Goal: Information Seeking & Learning: Check status

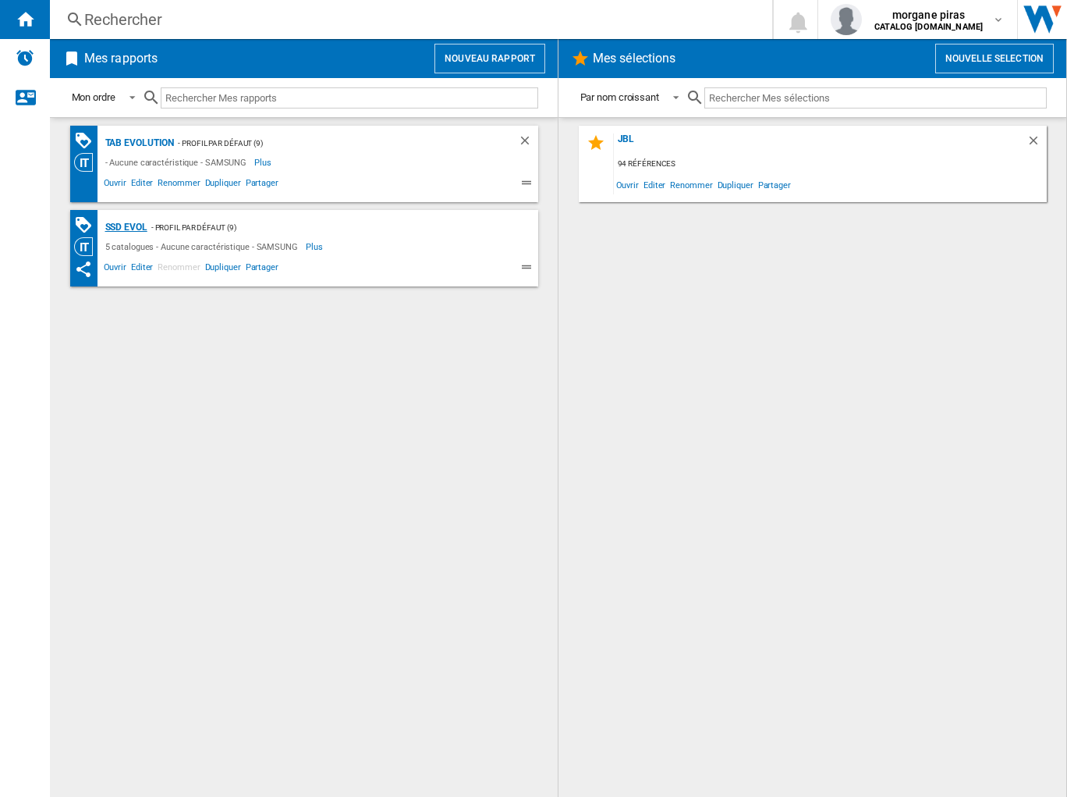
click at [140, 228] on div "SSD Evol" at bounding box center [124, 228] width 46 height 20
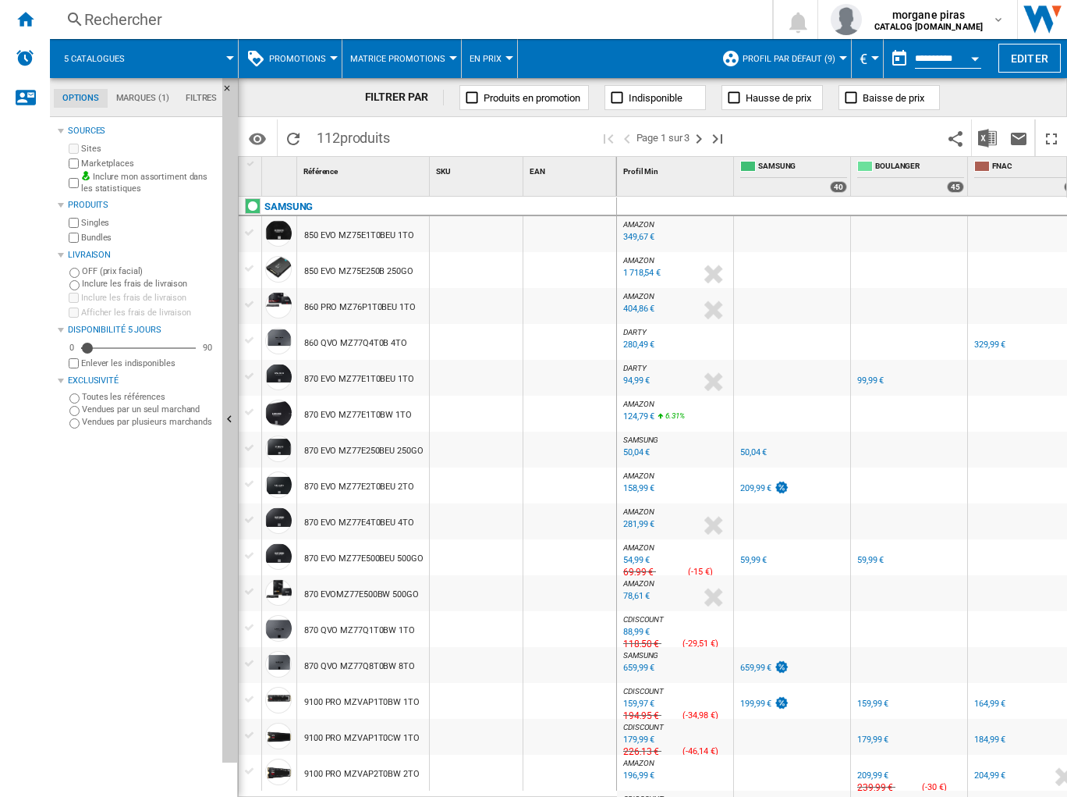
click at [828, 331] on div at bounding box center [792, 342] width 116 height 36
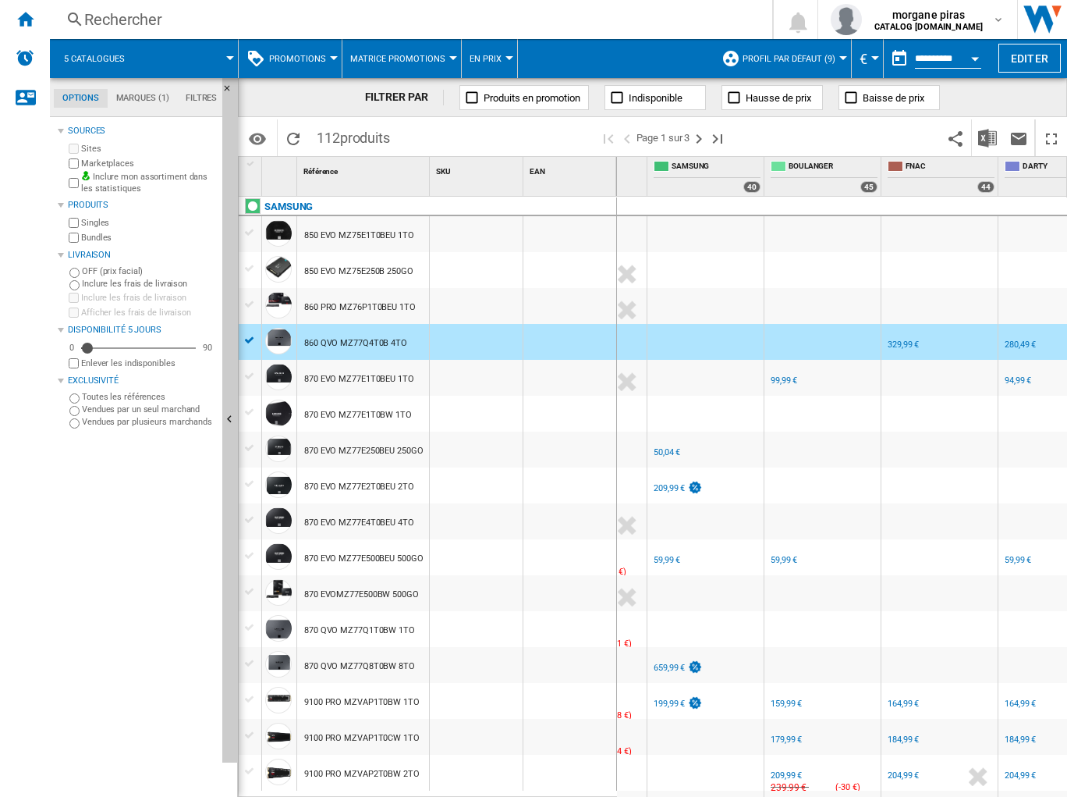
scroll to position [0, 105]
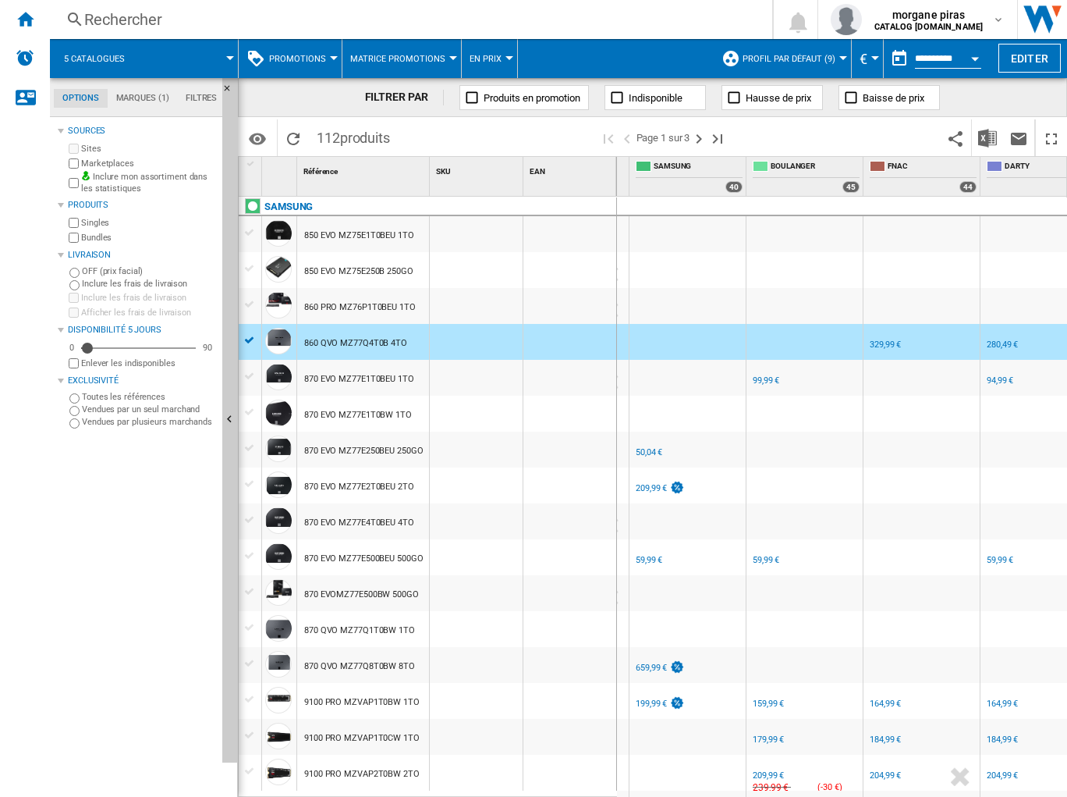
click at [705, 443] on div "FR SAMSUNG" at bounding box center [688, 439] width 110 height 9
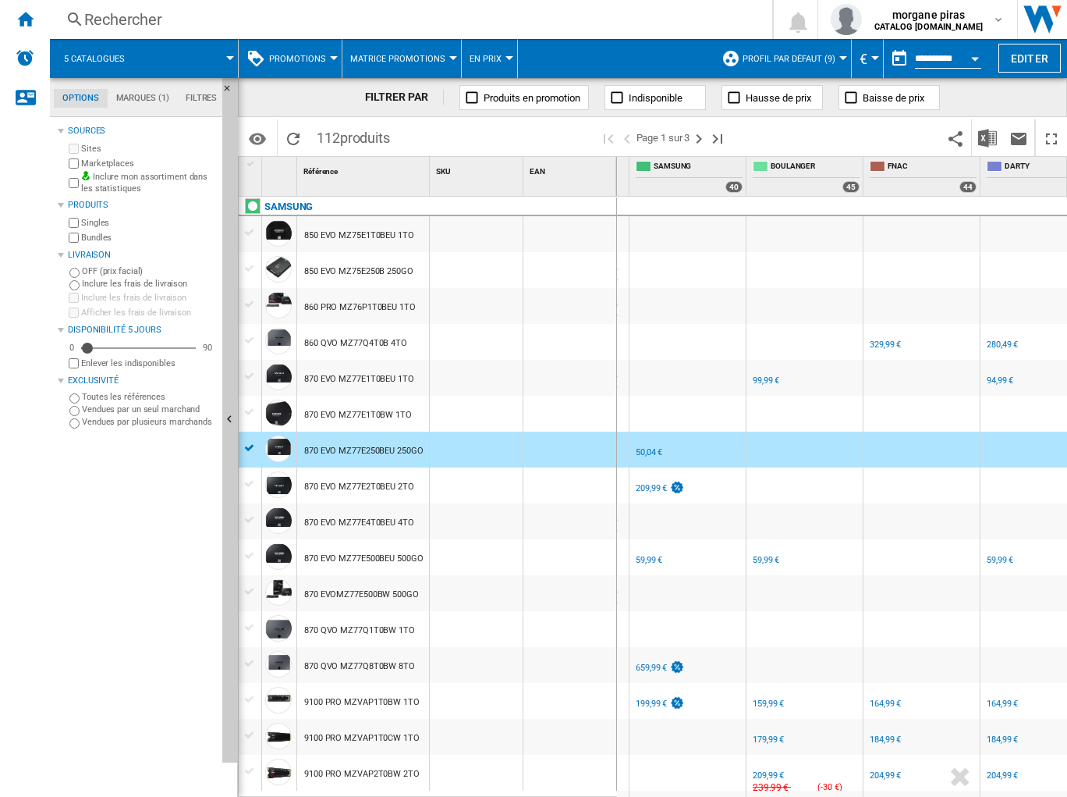
scroll to position [94, 0]
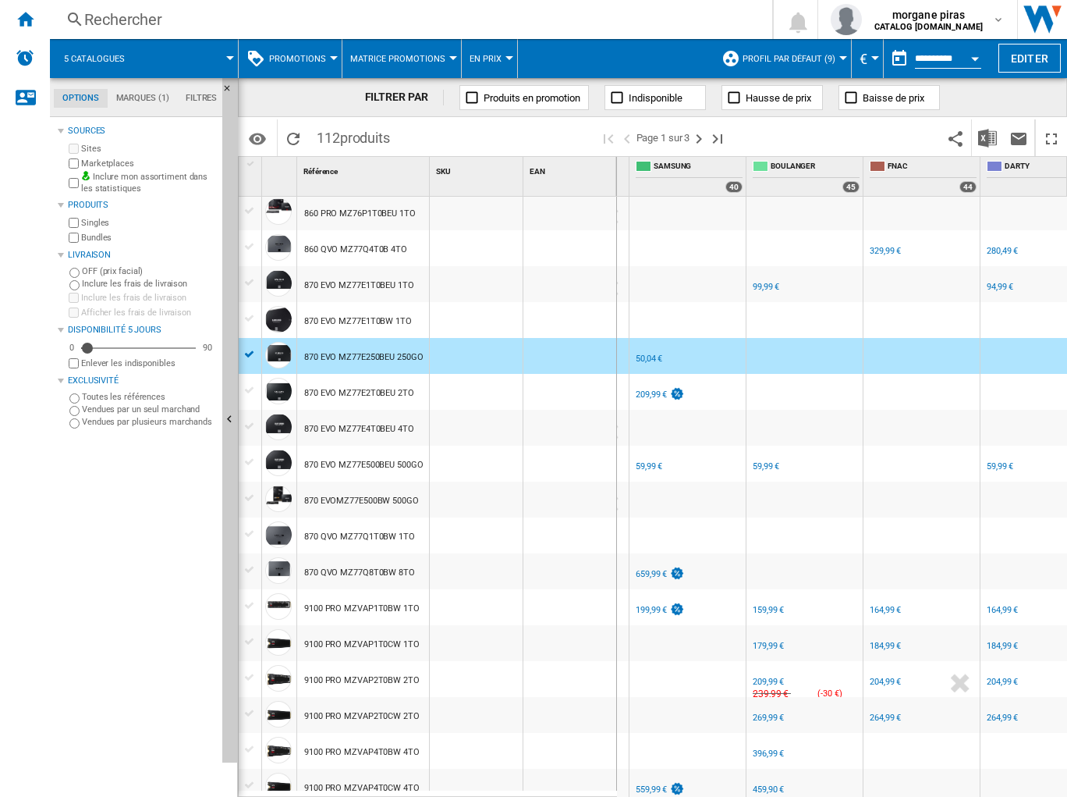
click at [718, 460] on div "FR SAMSUNG -1.0 % 59,99 € % N/A NaN € ( 59,99 € ) SAMSUNG : FR SAMSUNG" at bounding box center [688, 467] width 110 height 36
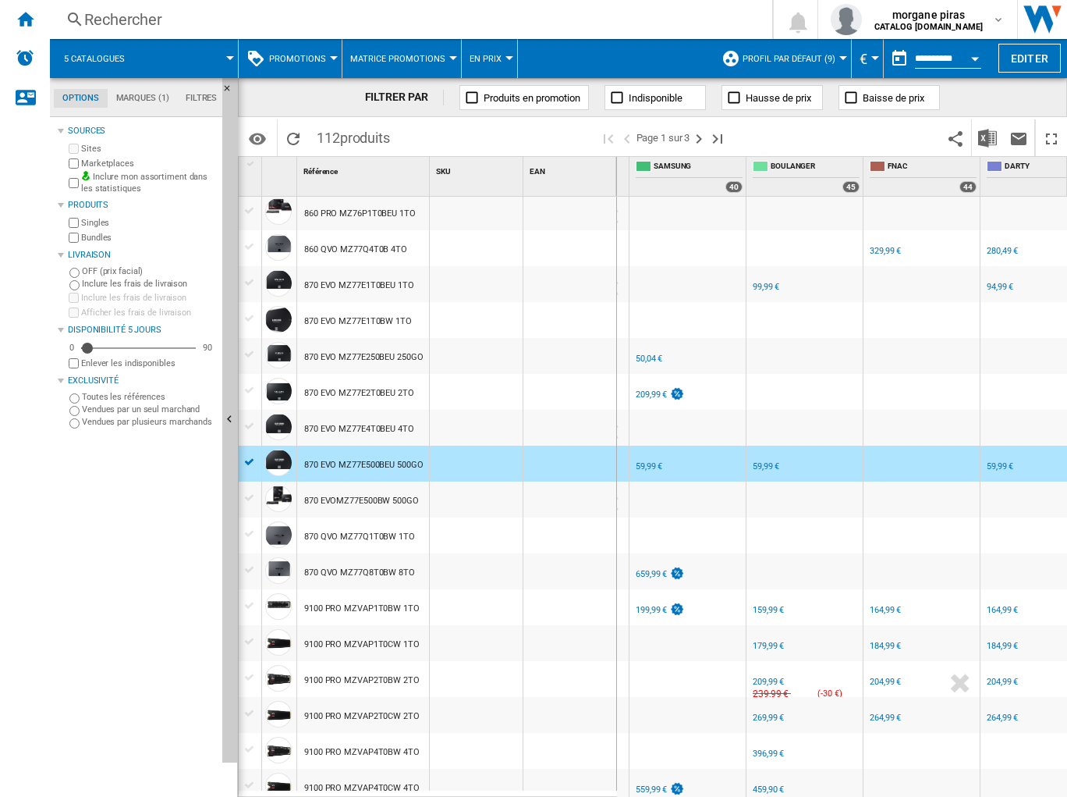
click at [716, 572] on div "FR SAMSUNG -1.0 % 659,99 € % N/A NaN € ( 659,99 € ) SAMSUNG : FR SAMSUNG" at bounding box center [688, 575] width 110 height 36
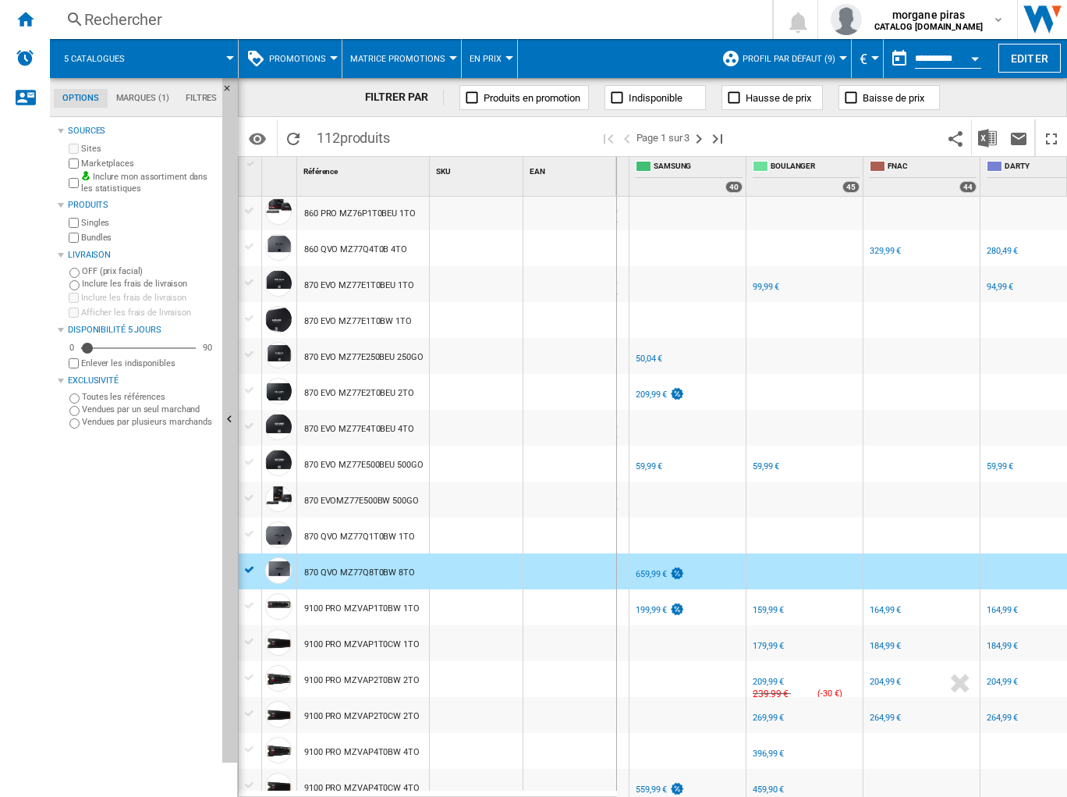
click at [716, 598] on div "FR SAMSUNG" at bounding box center [688, 597] width 110 height 9
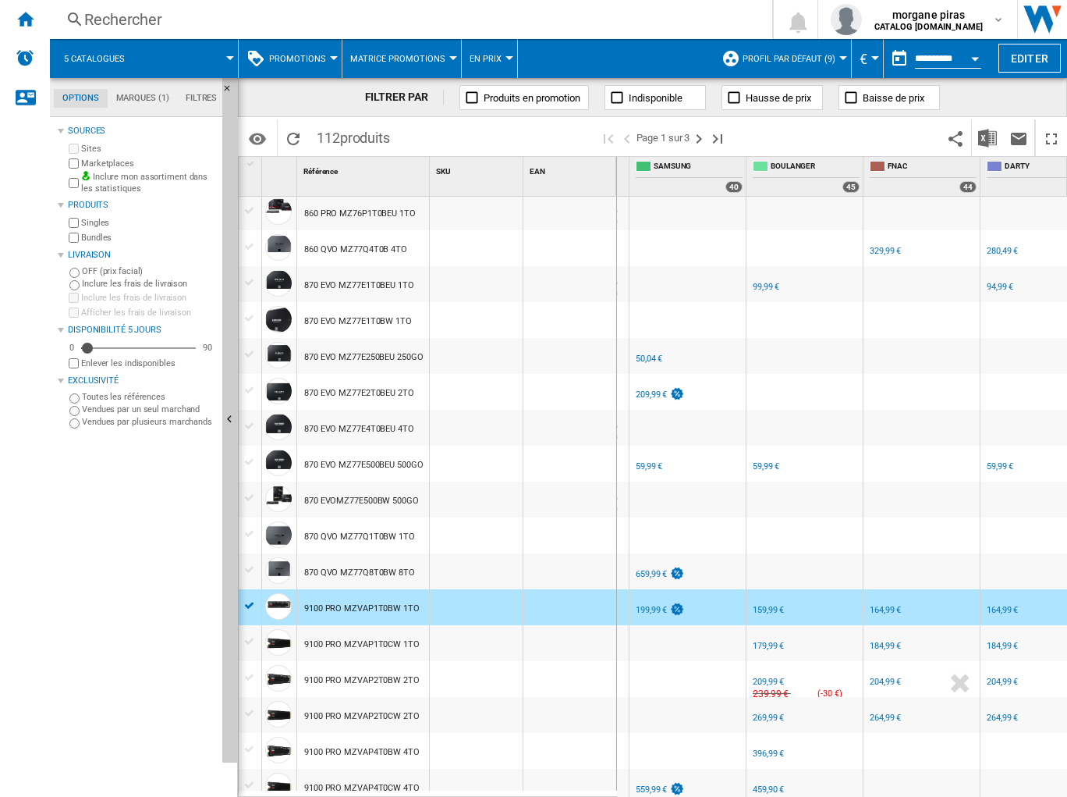
scroll to position [156, 0]
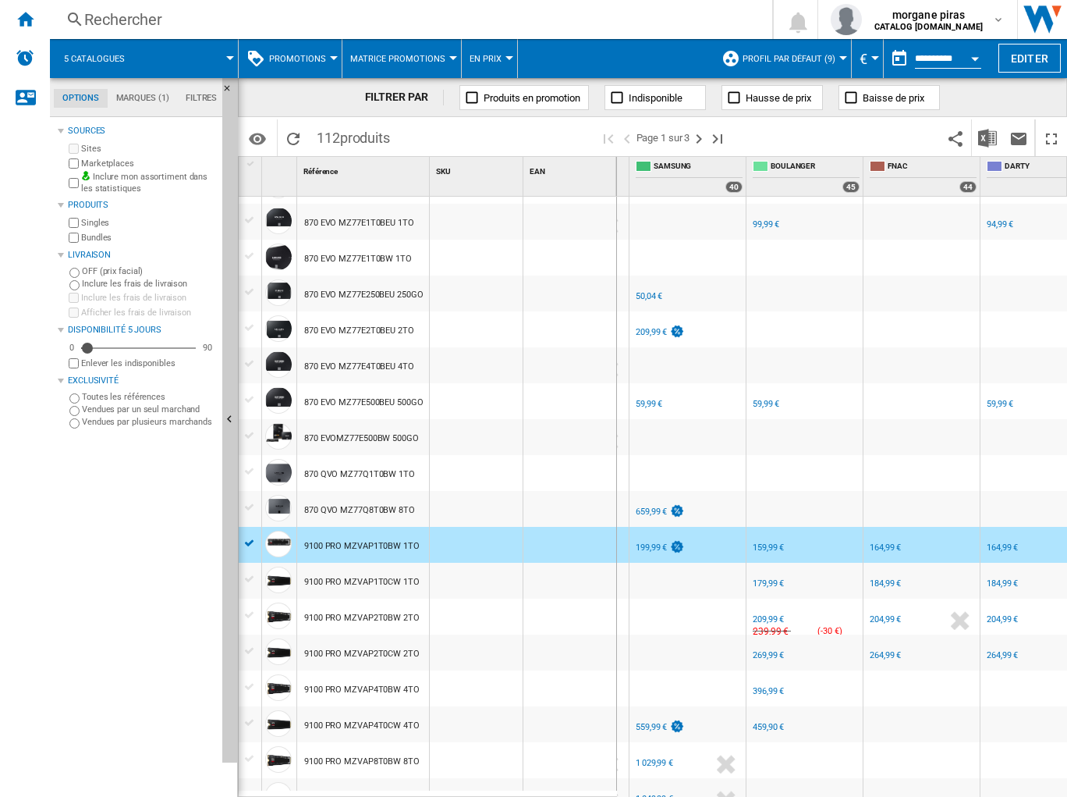
click at [651, 545] on div "199,99 €" at bounding box center [651, 547] width 31 height 10
click at [769, 544] on div "159,99 €" at bounding box center [768, 547] width 31 height 10
click at [703, 727] on div "FR SAMSUNG -1.0 % 559,99 € % N/A NaN € ( 559,99 € ) SAMSUNG : FR SAMSUNG" at bounding box center [688, 728] width 110 height 36
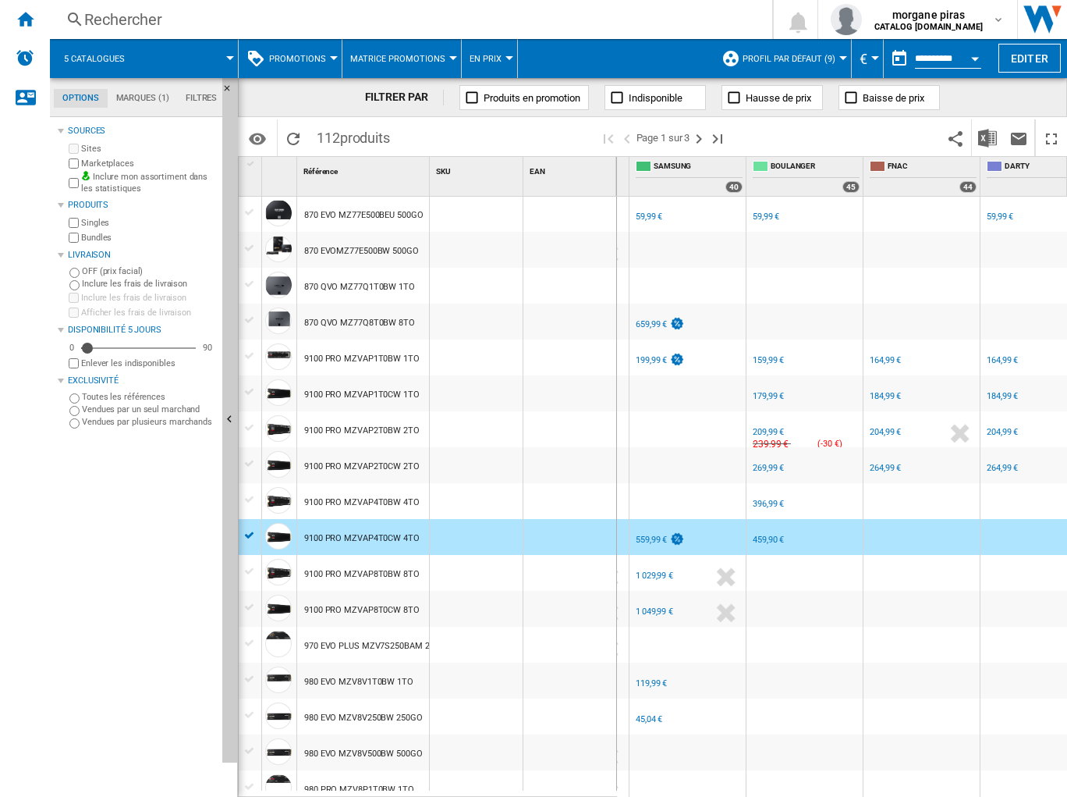
scroll to position [406, 0]
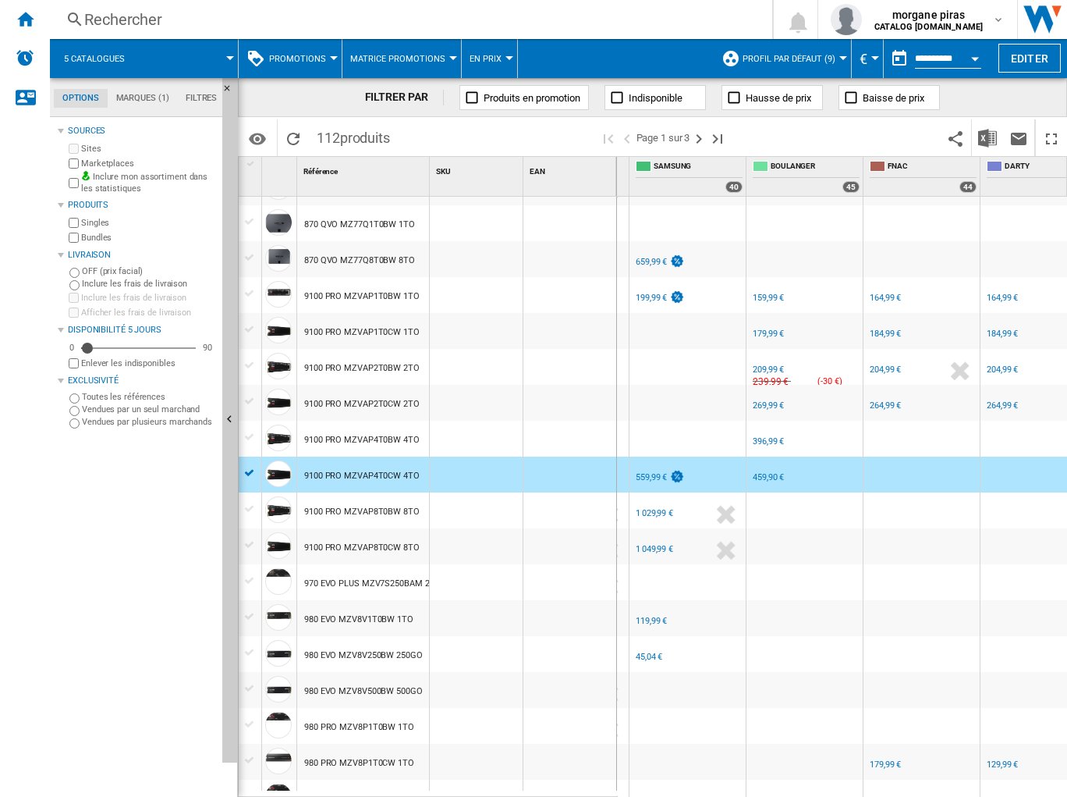
click at [646, 478] on div "559,99 €" at bounding box center [651, 477] width 31 height 10
click at [761, 477] on div "459,90 €" at bounding box center [768, 477] width 31 height 10
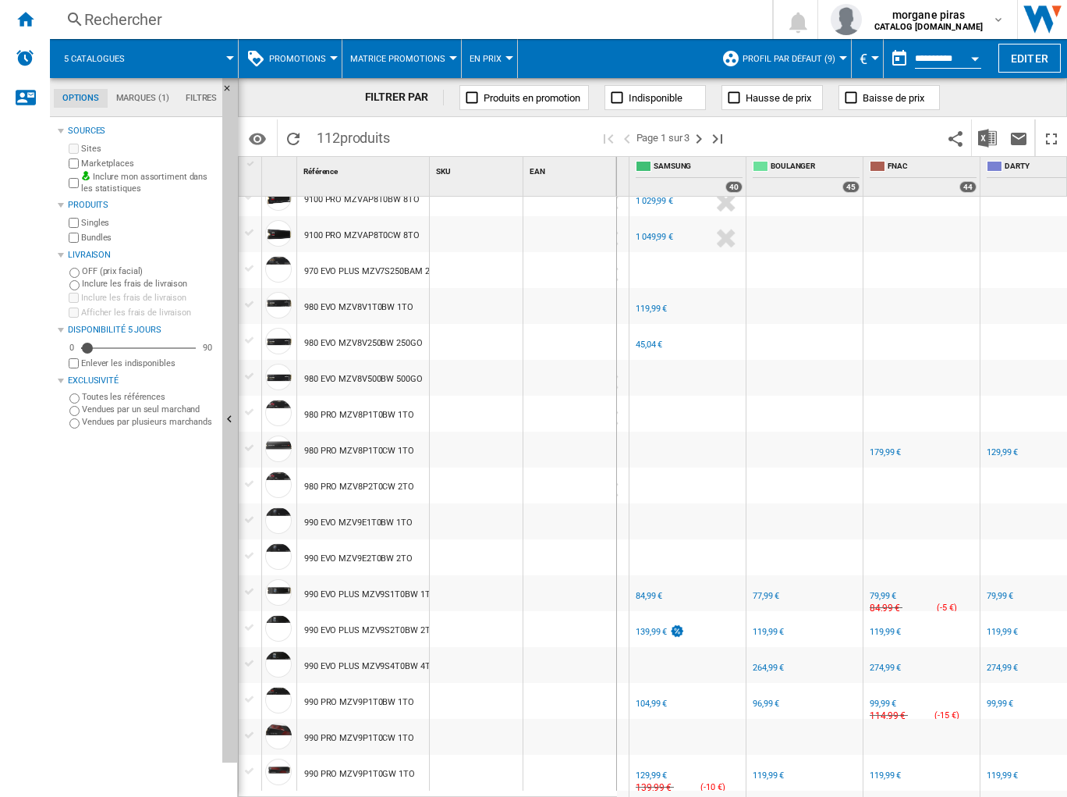
scroll to position [968, 0]
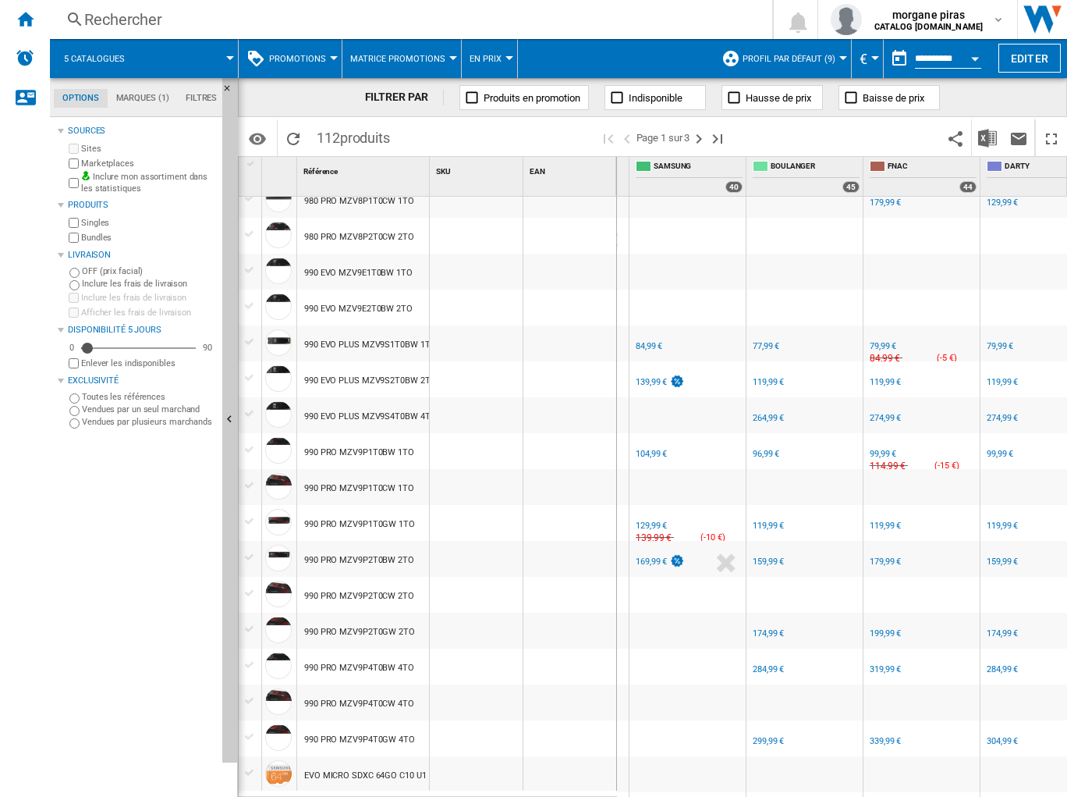
click at [710, 346] on div "FR SAMSUNG -1.0 % 84,99 € % N/A NaN € ( 84,99 € ) SAMSUNG : FR SAMSUNG" at bounding box center [688, 347] width 110 height 36
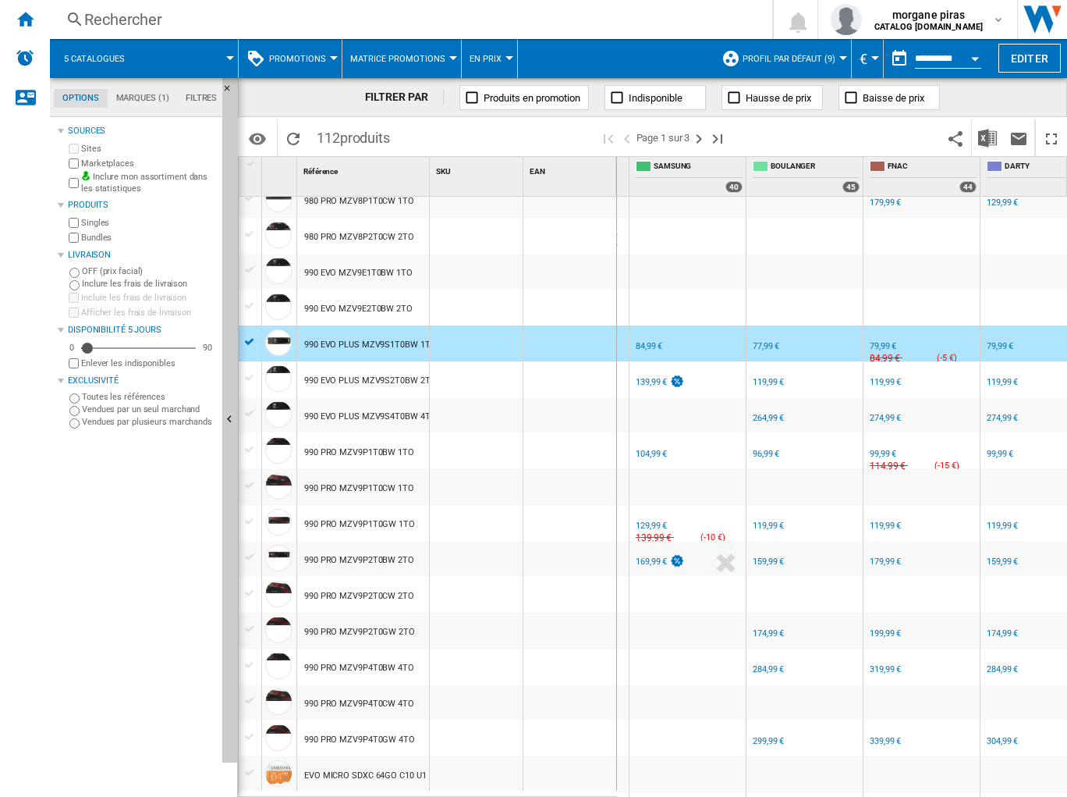
click at [648, 343] on div "84,99 €" at bounding box center [649, 346] width 27 height 10
click at [753, 343] on div "77,99 €" at bounding box center [766, 346] width 27 height 10
click at [763, 343] on div "77,99 €" at bounding box center [766, 346] width 27 height 10
click at [887, 345] on div "79,99 €" at bounding box center [883, 346] width 27 height 10
click at [712, 376] on div "FR SAMSUNG -1.0 % 139,99 € % N/A NaN € ( 139,99 € ) SAMSUNG : FR SAMSUNG" at bounding box center [688, 383] width 110 height 36
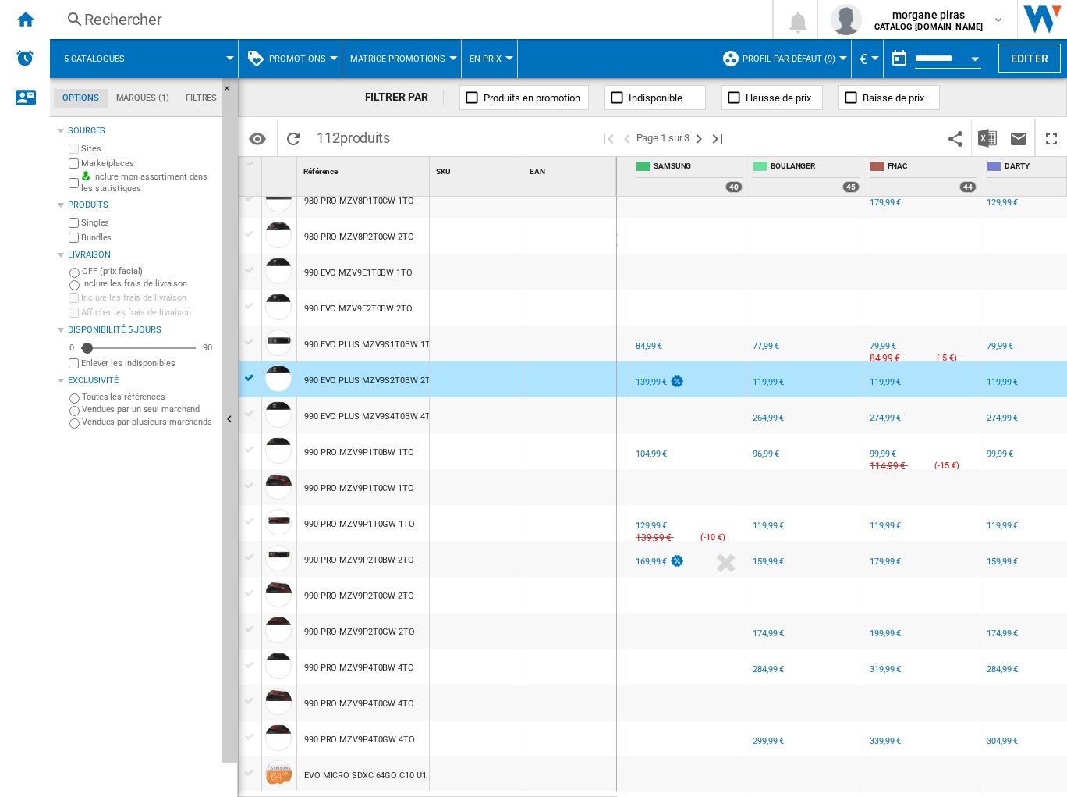
click at [646, 380] on div "139,99 €" at bounding box center [651, 382] width 31 height 10
click at [766, 381] on div "119,99 €" at bounding box center [768, 382] width 31 height 10
click at [686, 443] on div "FR SAMSUNG" at bounding box center [688, 441] width 110 height 9
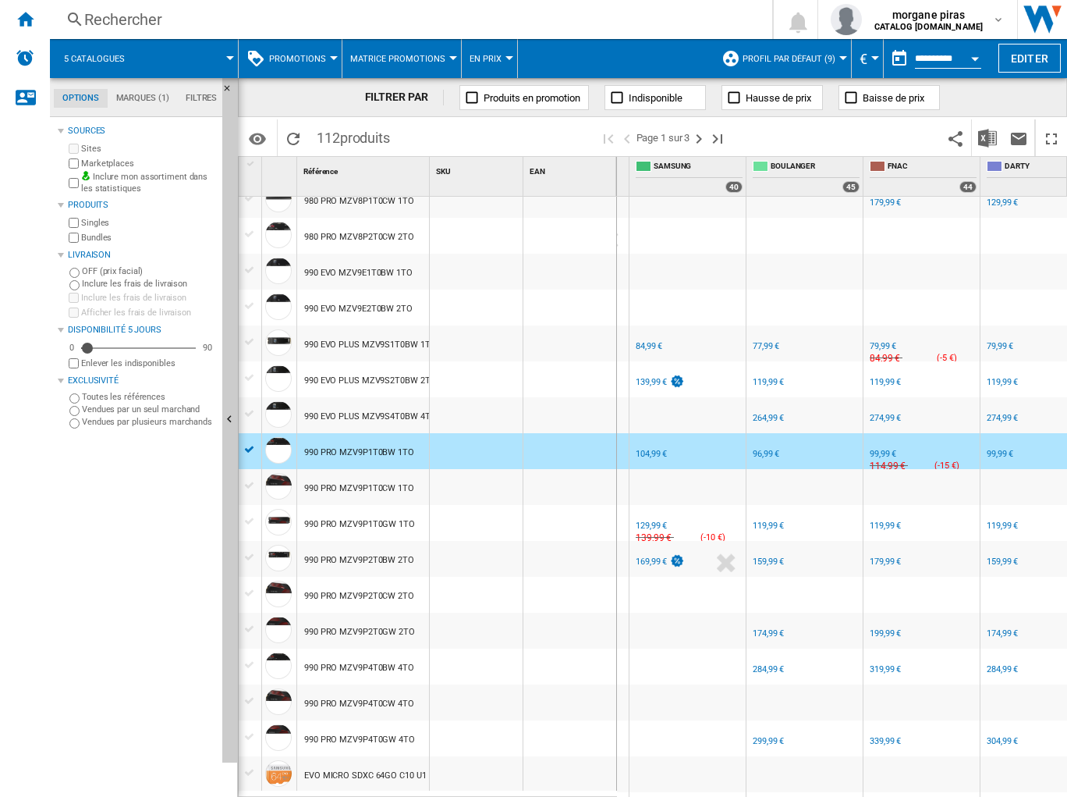
click at [648, 454] on div "104,99 €" at bounding box center [651, 454] width 31 height 10
click at [762, 453] on div "96,99 €" at bounding box center [766, 454] width 27 height 10
click at [876, 454] on div "99,99 €" at bounding box center [883, 454] width 27 height 10
click at [694, 520] on div "FR SAMSUNG -1.0 % 129,99 € % N/A 139,99 € ( -10 € ) SAMSUNG : FR SAMSUNG" at bounding box center [688, 527] width 110 height 36
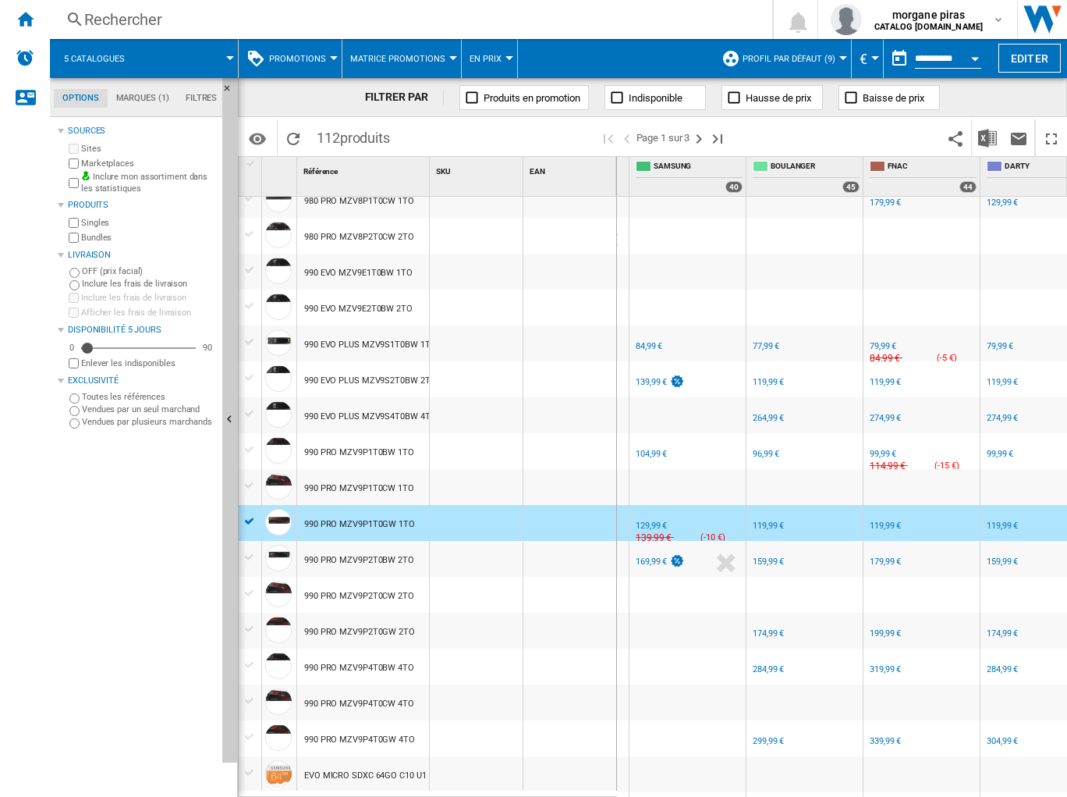
click at [644, 525] on div "129,99 €" at bounding box center [651, 525] width 31 height 10
click at [765, 528] on div "119,99 €" at bounding box center [768, 525] width 31 height 10
click at [697, 552] on div "FR SAMSUNG" at bounding box center [688, 549] width 110 height 9
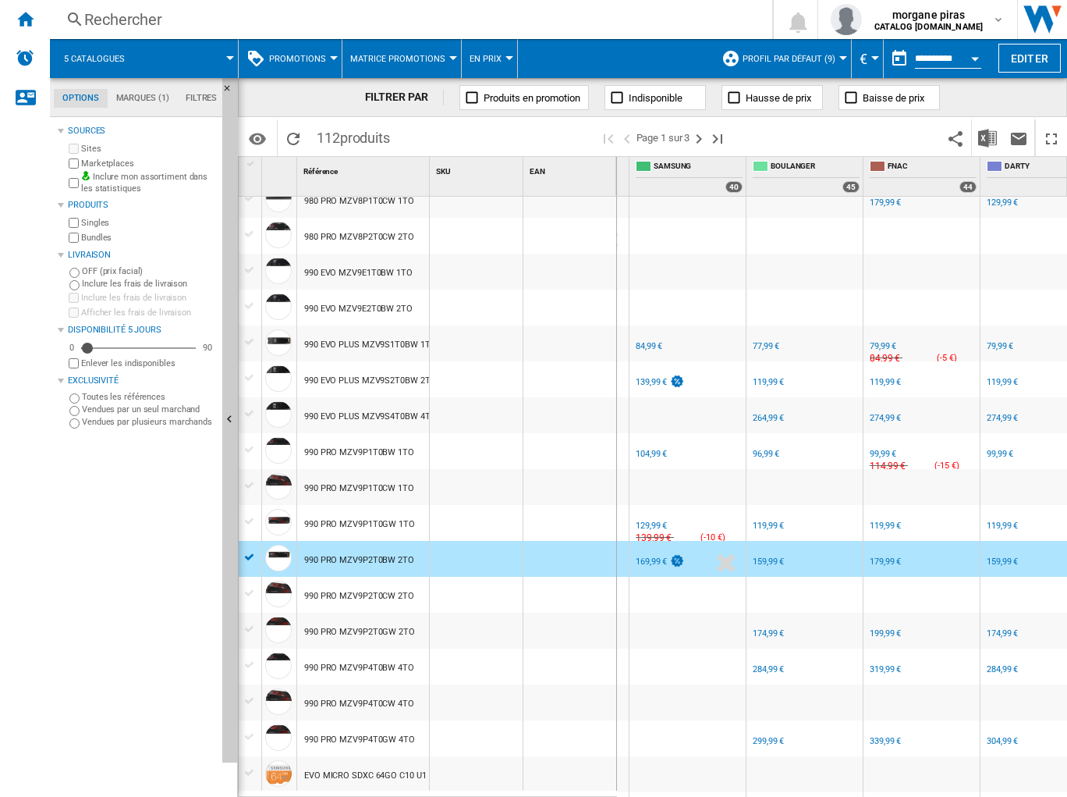
click at [652, 562] on div "169,99 €" at bounding box center [651, 561] width 31 height 10
click at [762, 559] on div "159,99 €" at bounding box center [768, 561] width 31 height 10
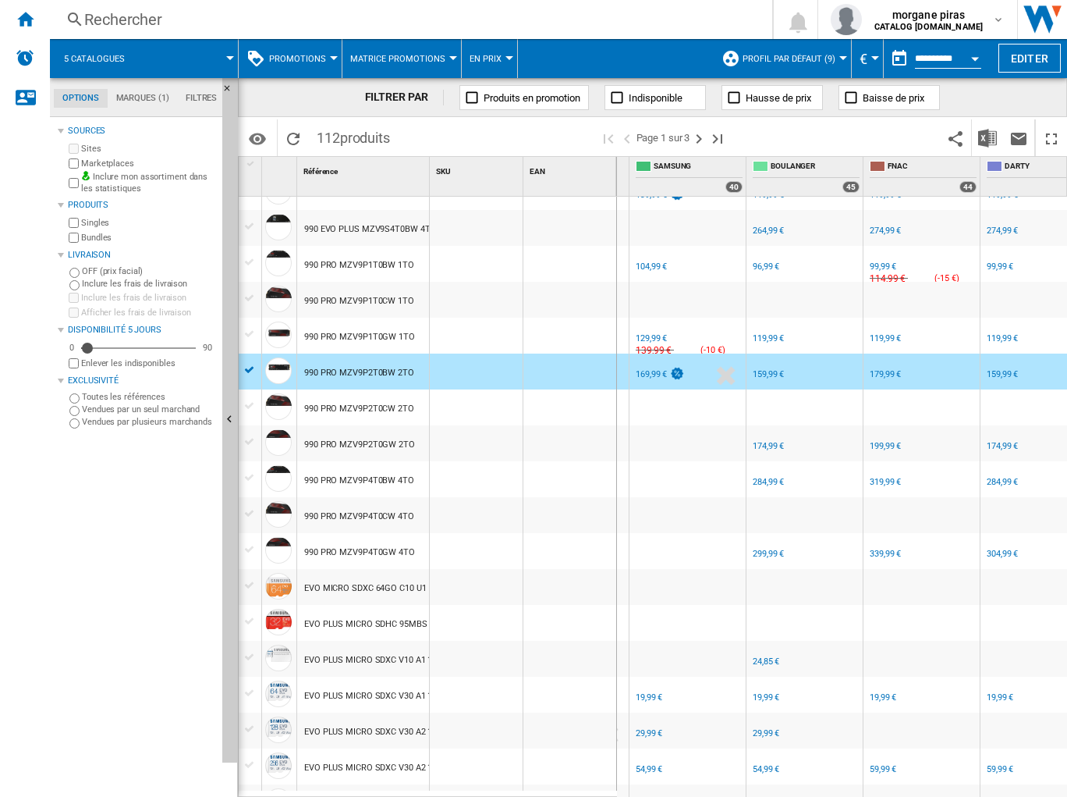
scroll to position [1220, 0]
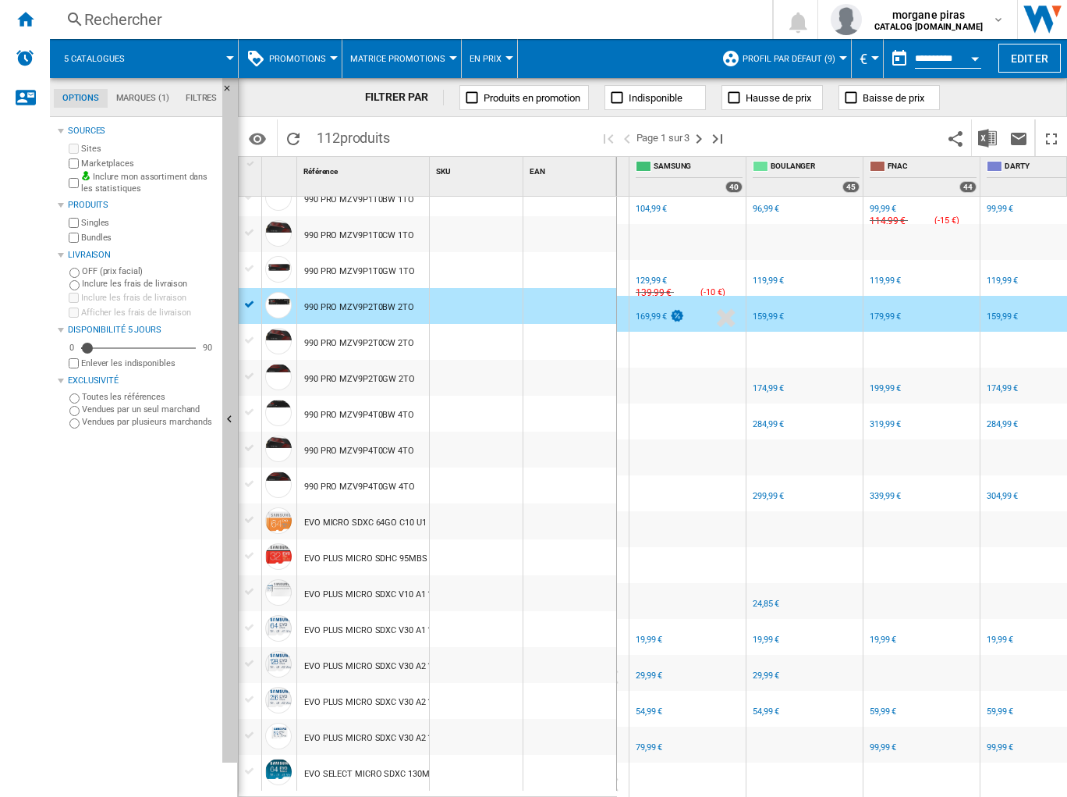
click at [717, 623] on div "FR SAMSUNG" at bounding box center [688, 627] width 110 height 9
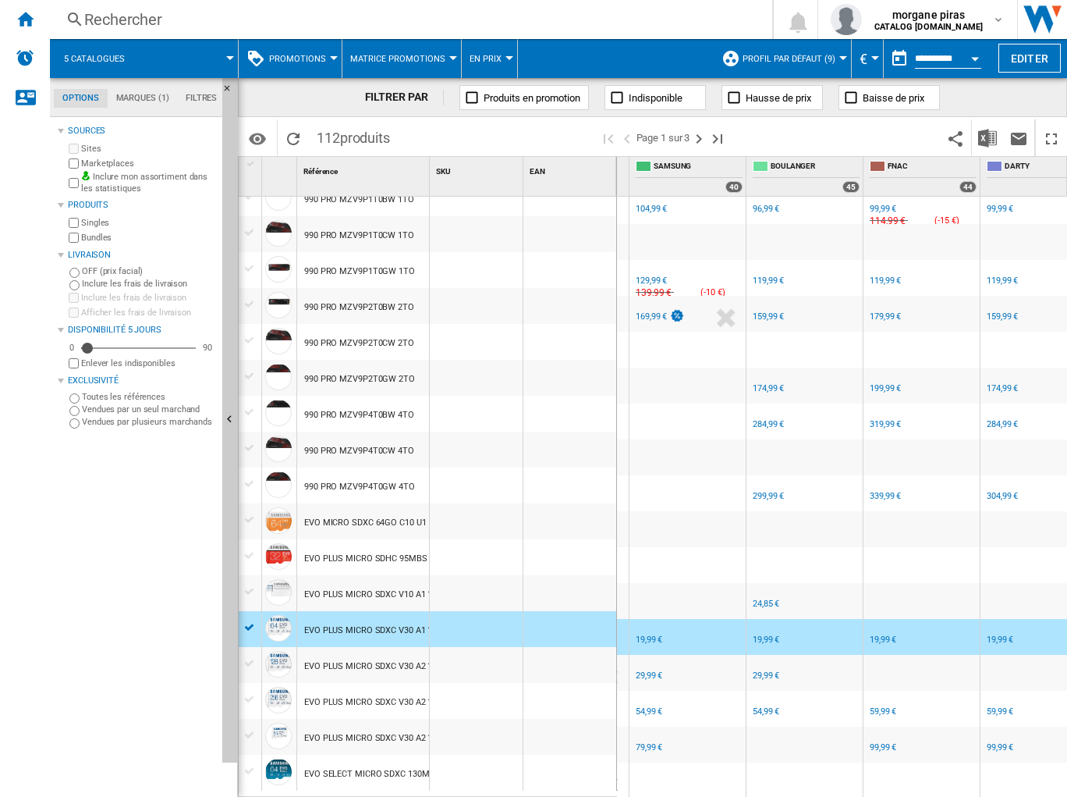
click at [684, 665] on div "FR SAMSUNG -1.0 % 29,99 € % N/A NaN € ( 29,99 € ) SAMSUNG : FR SAMSUNG" at bounding box center [688, 677] width 110 height 36
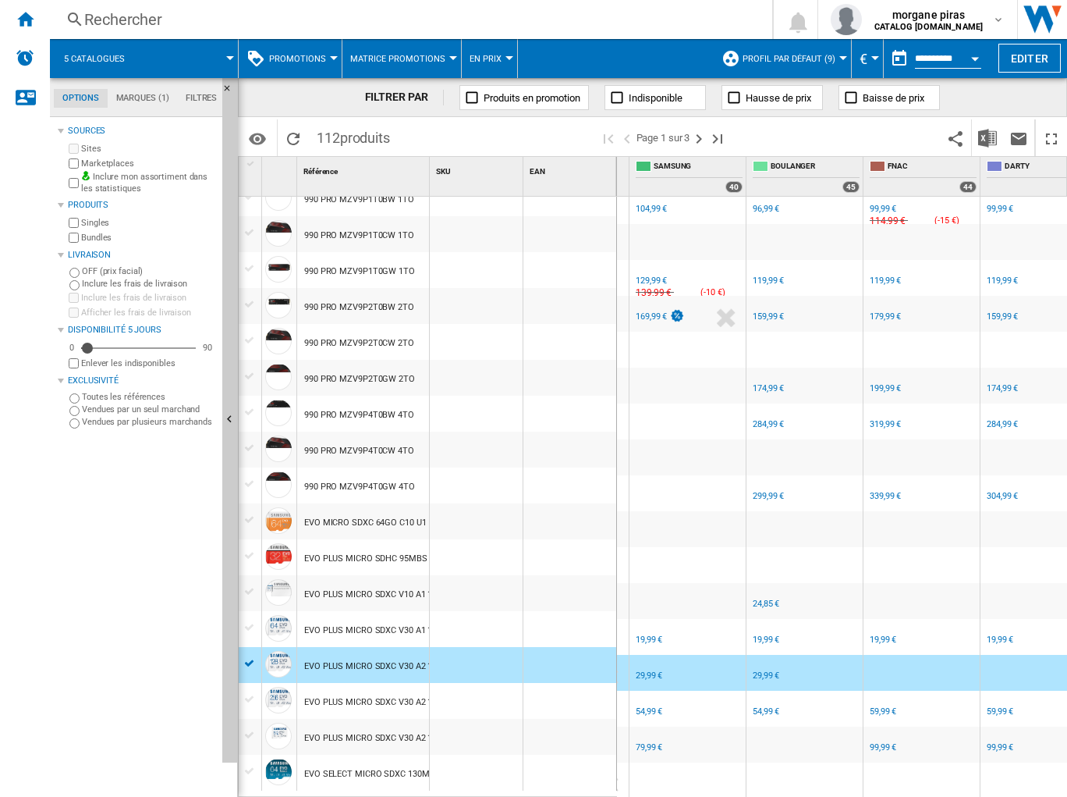
click at [693, 703] on div "FR SAMSUNG -1.0 % 54,99 € % N/A NaN € ( 54,99 € ) SAMSUNG : FR SAMSUNG" at bounding box center [688, 712] width 110 height 36
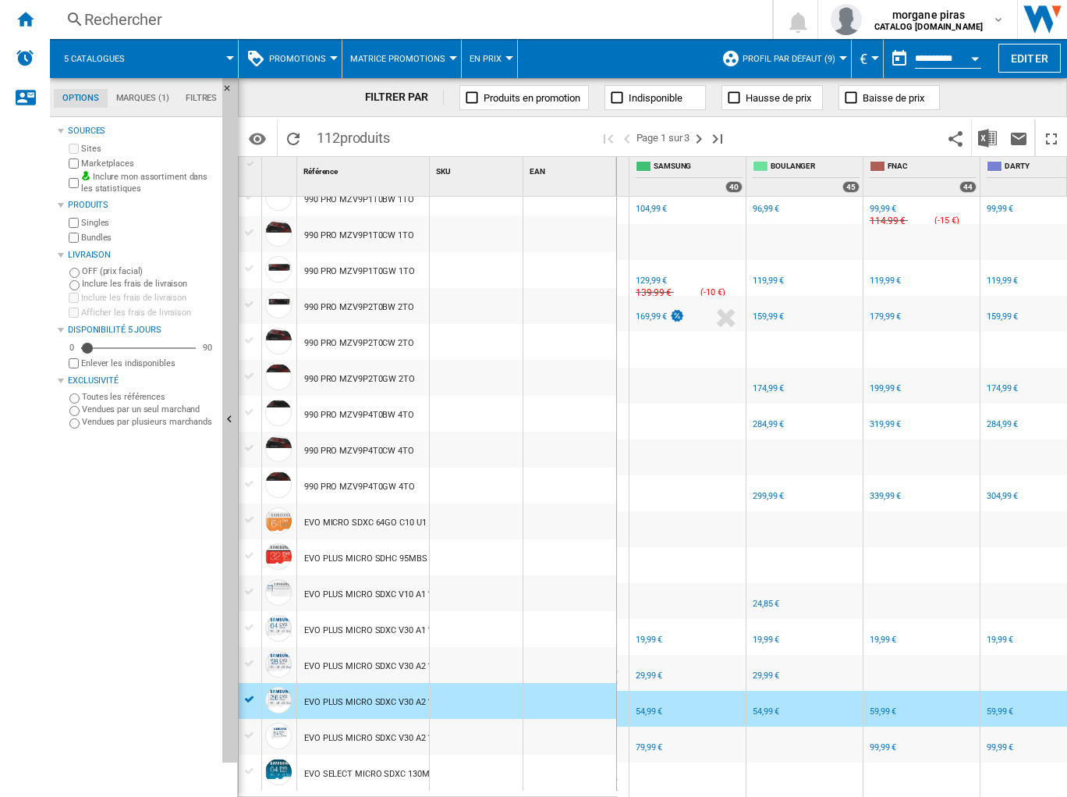
click at [694, 750] on div "FR SAMSUNG -1.0 % 79,99 € % N/A NaN € ( 79,99 € ) SAMSUNG : FR SAMSUNG" at bounding box center [688, 748] width 110 height 36
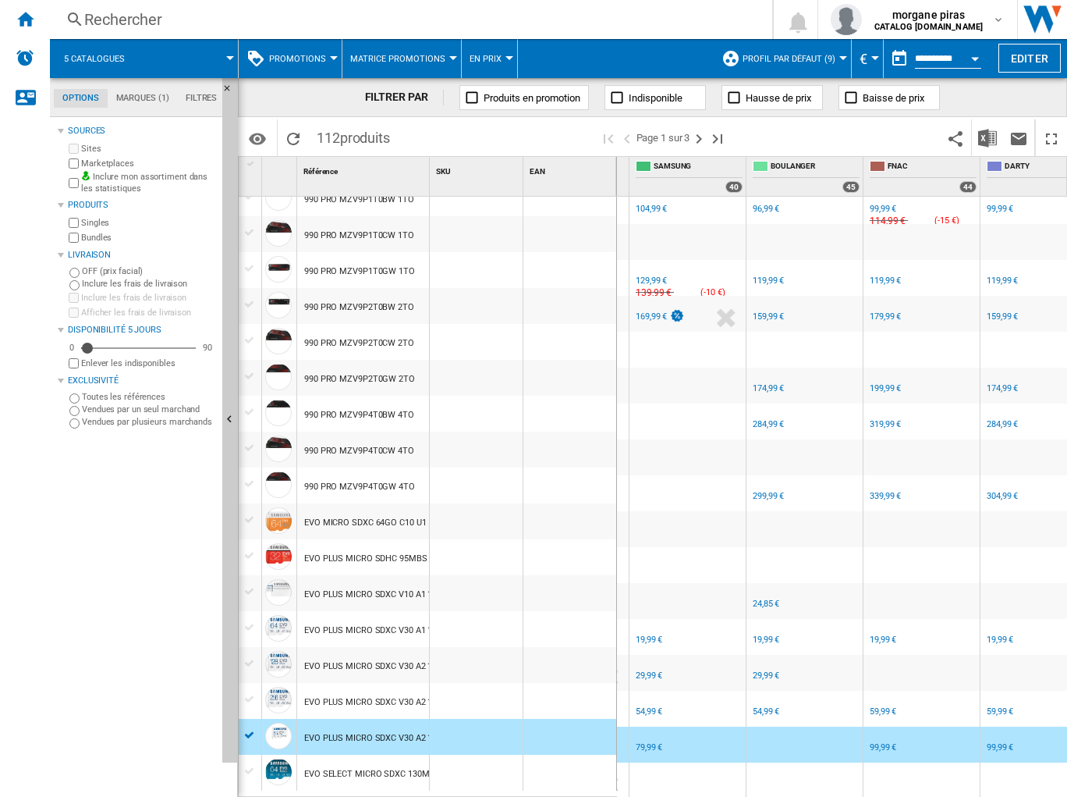
click at [639, 742] on div "79,99 €" at bounding box center [649, 747] width 27 height 10
click at [879, 742] on div "99,99 €" at bounding box center [883, 747] width 27 height 10
click at [686, 461] on div at bounding box center [688, 457] width 116 height 36
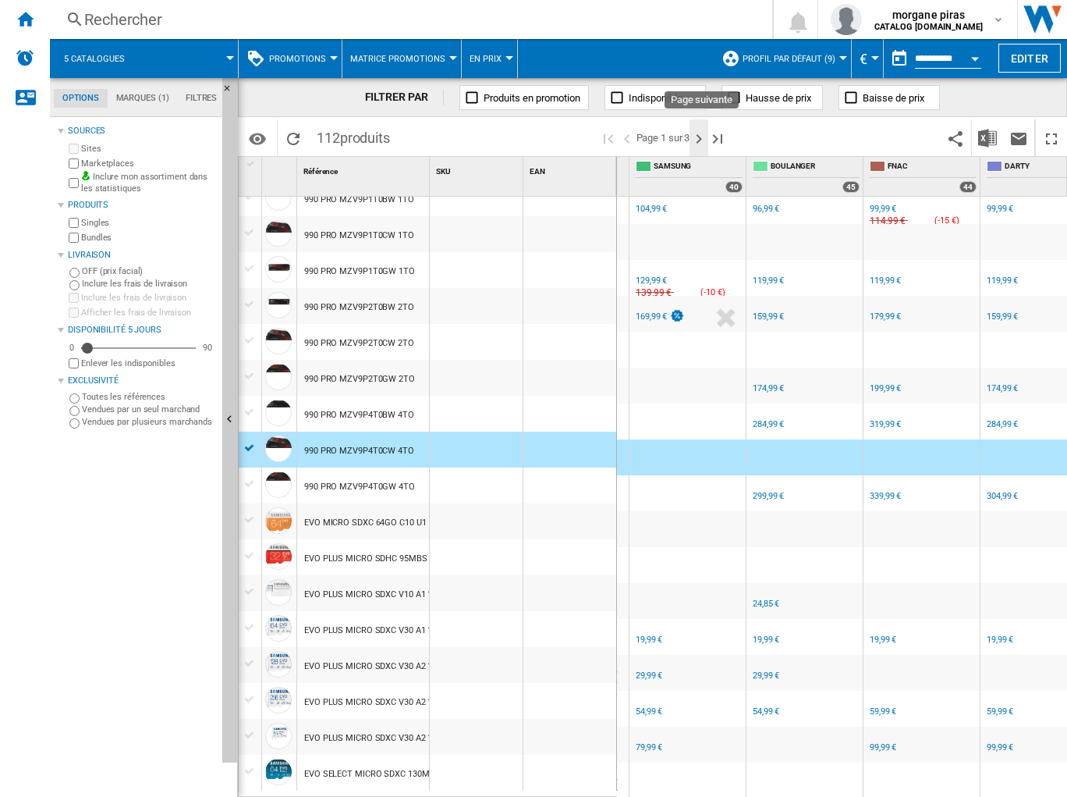
click at [702, 142] on ng-md-icon "Page suivante" at bounding box center [699, 139] width 19 height 19
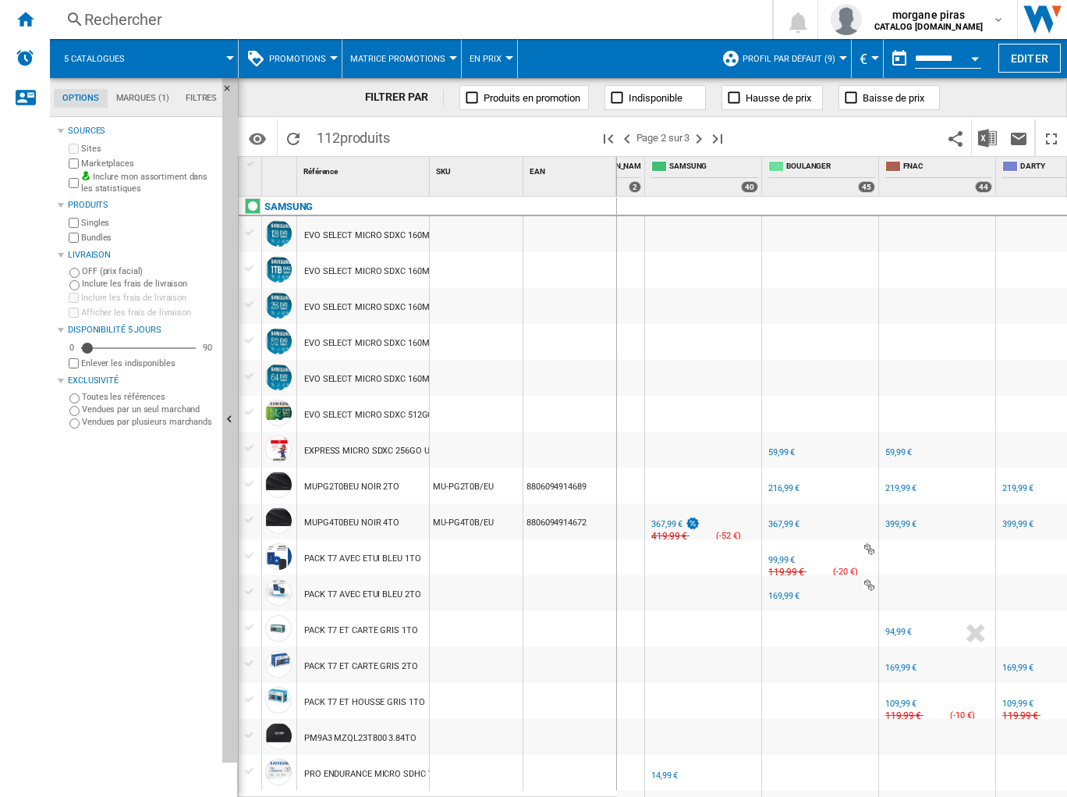
click at [727, 514] on div "FR SAMSUNG" at bounding box center [703, 511] width 110 height 9
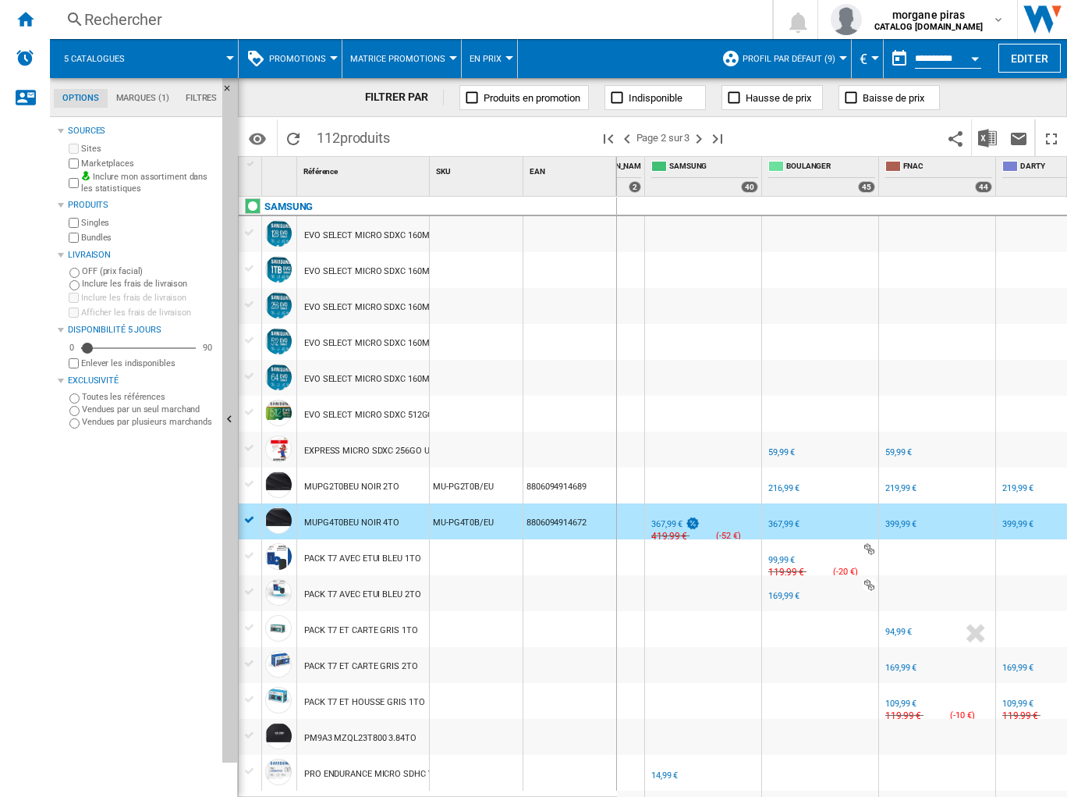
click at [668, 524] on div "367,99 €" at bounding box center [667, 524] width 31 height 10
click at [780, 526] on div "367,99 €" at bounding box center [784, 524] width 31 height 10
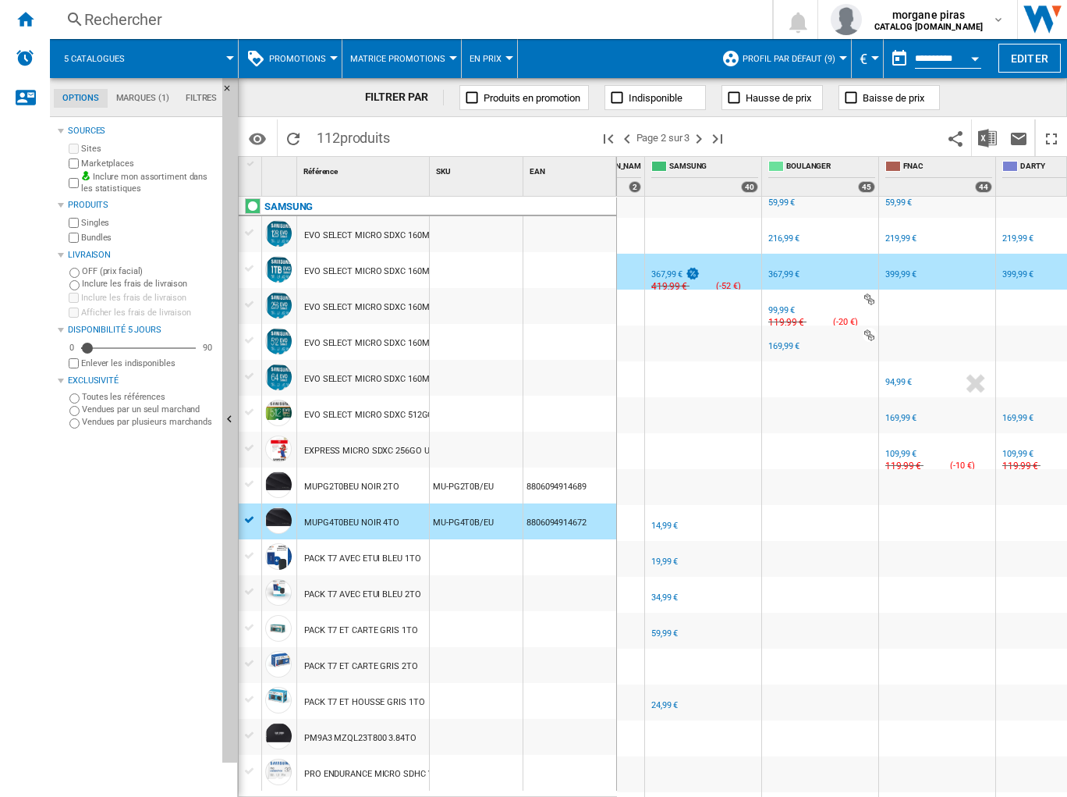
scroll to position [250, 0]
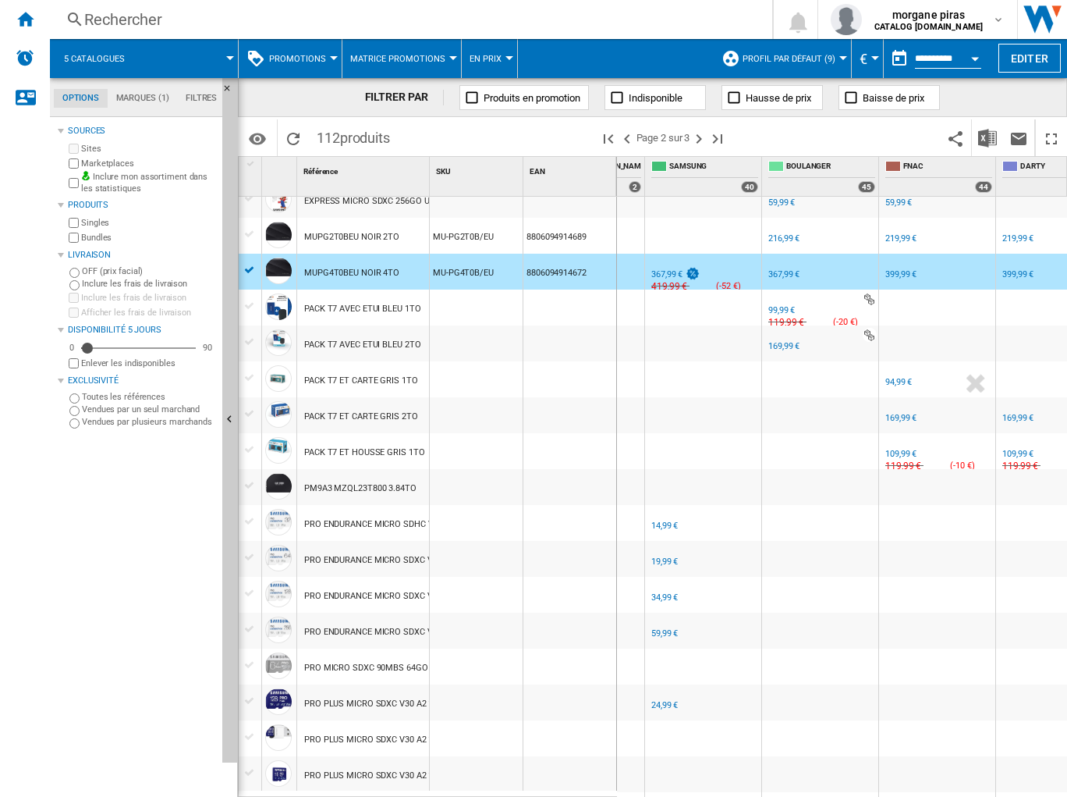
click at [718, 531] on div "FR SAMSUNG -1.0 % 14,99 € % N/A NaN € ( 14,99 € ) SAMSUNG : FR SAMSUNG" at bounding box center [703, 527] width 110 height 36
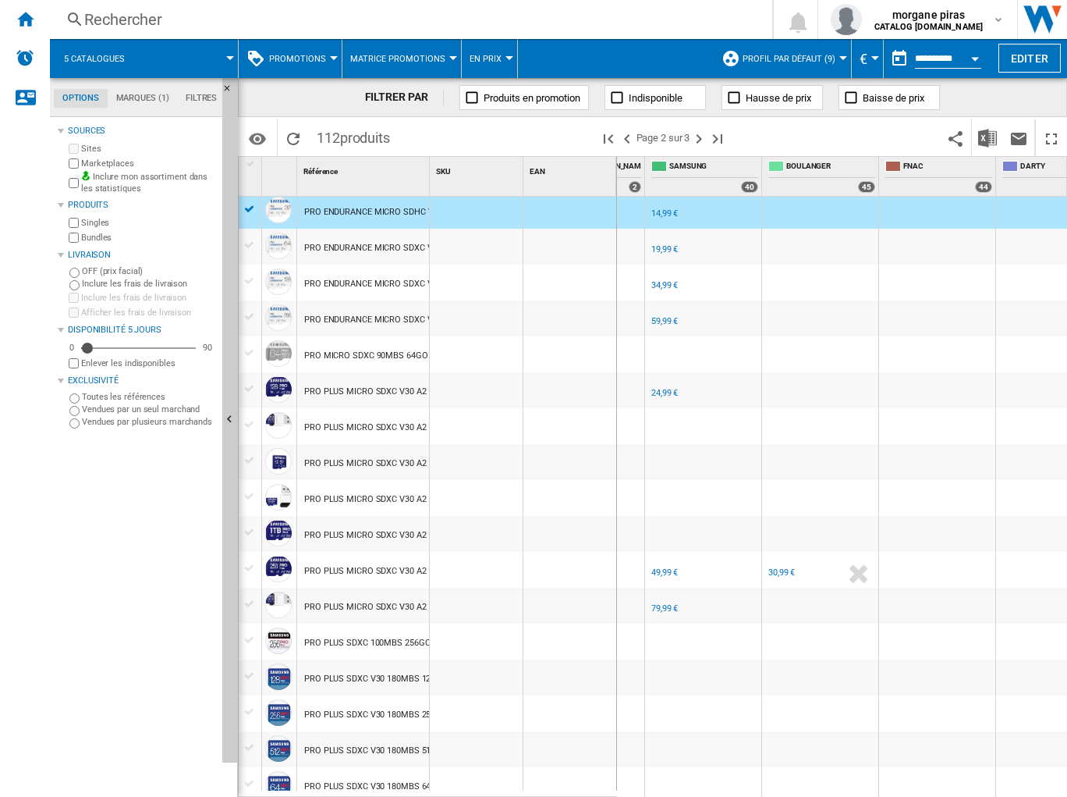
scroll to position [687, 0]
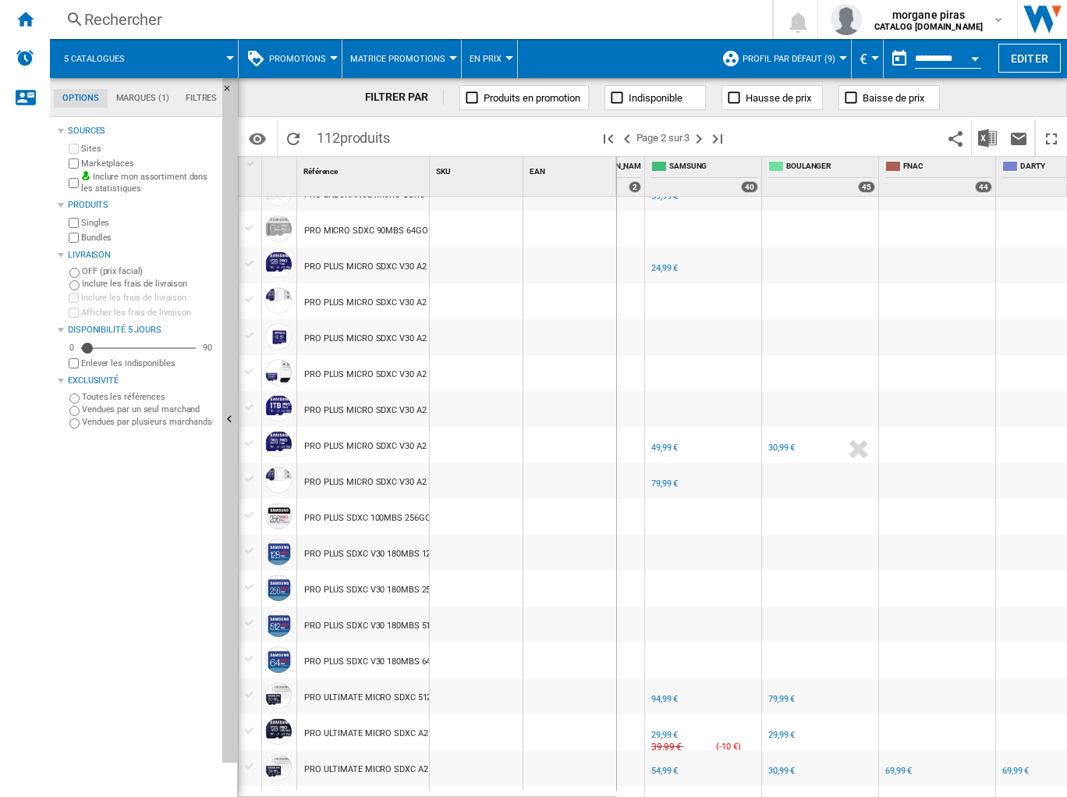
click at [700, 417] on div at bounding box center [703, 409] width 116 height 36
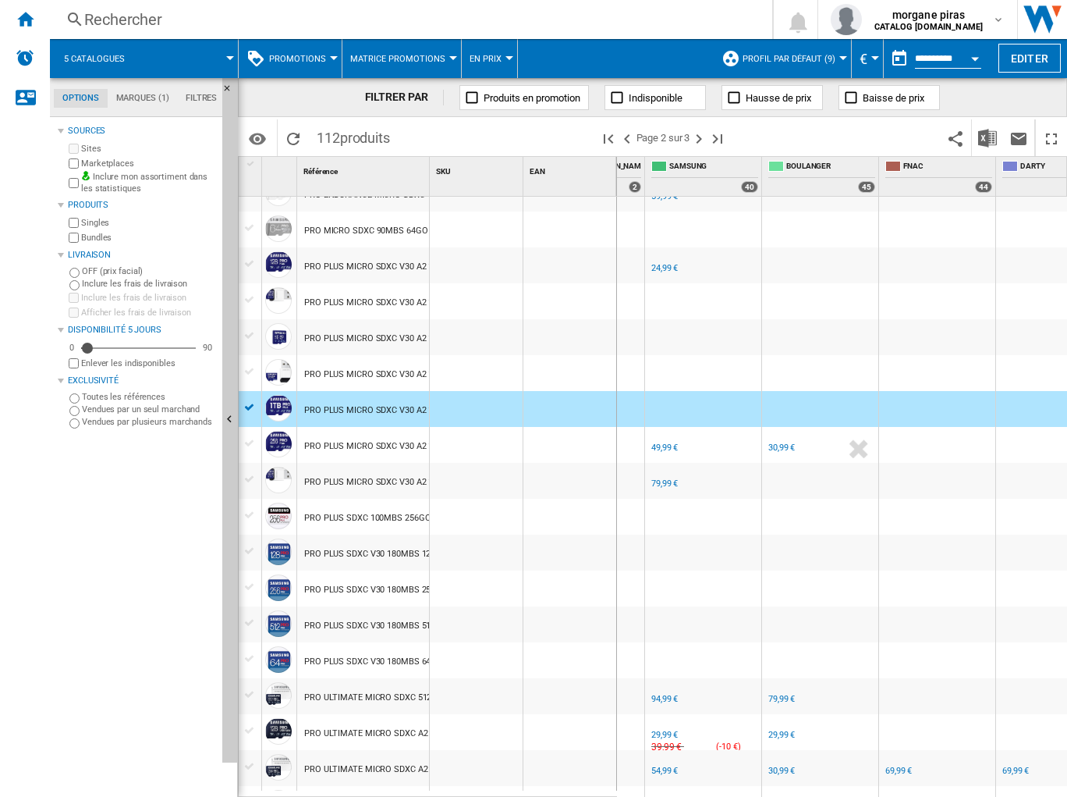
click at [705, 444] on div "FR SAMSUNG -1.0 % 49,99 € % N/A NaN € ( 49,99 € ) SAMSUNG : FR SAMSUNG" at bounding box center [703, 449] width 110 height 36
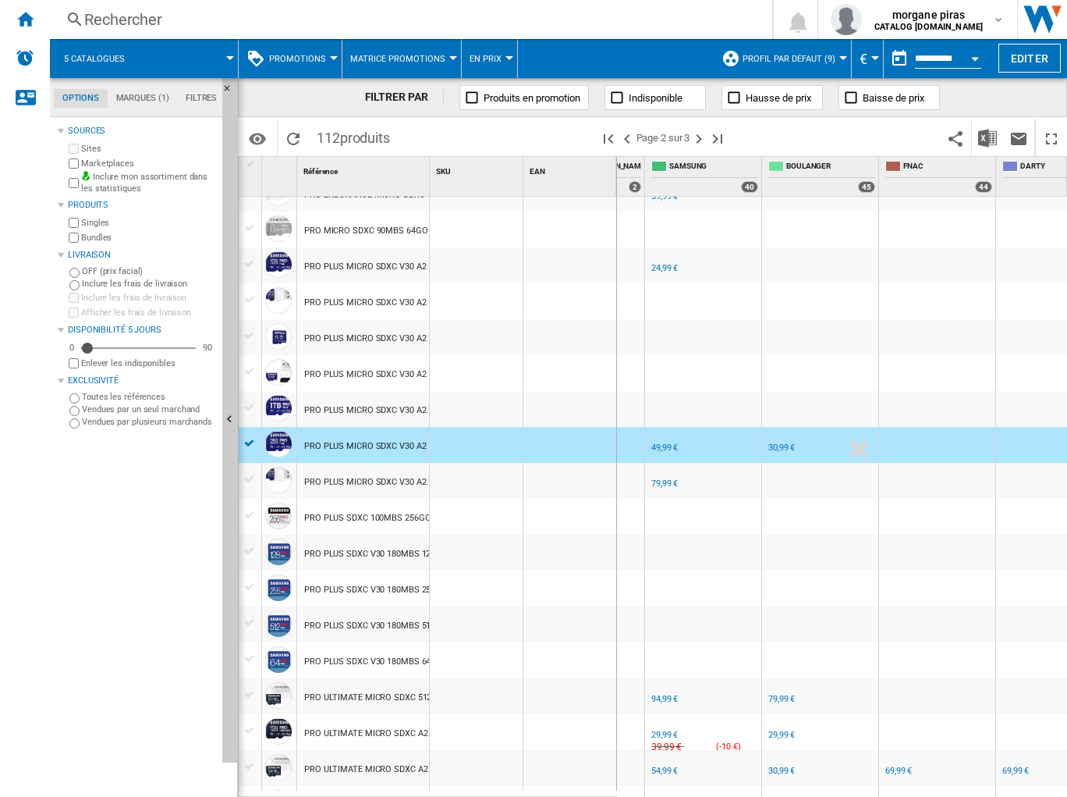
click at [662, 444] on div "49,99 €" at bounding box center [665, 447] width 27 height 10
click at [790, 446] on div "30,99 €" at bounding box center [782, 447] width 27 height 10
click at [723, 473] on div "FR SAMSUNG" at bounding box center [703, 471] width 110 height 9
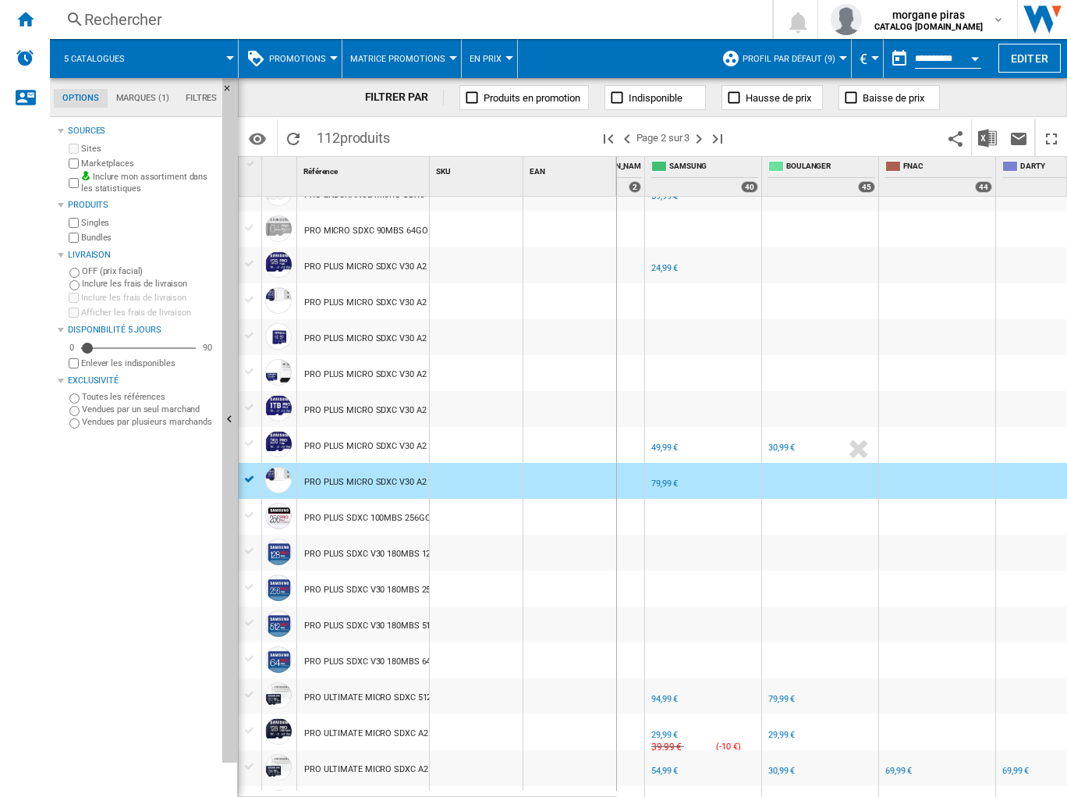
scroll to position [936, 0]
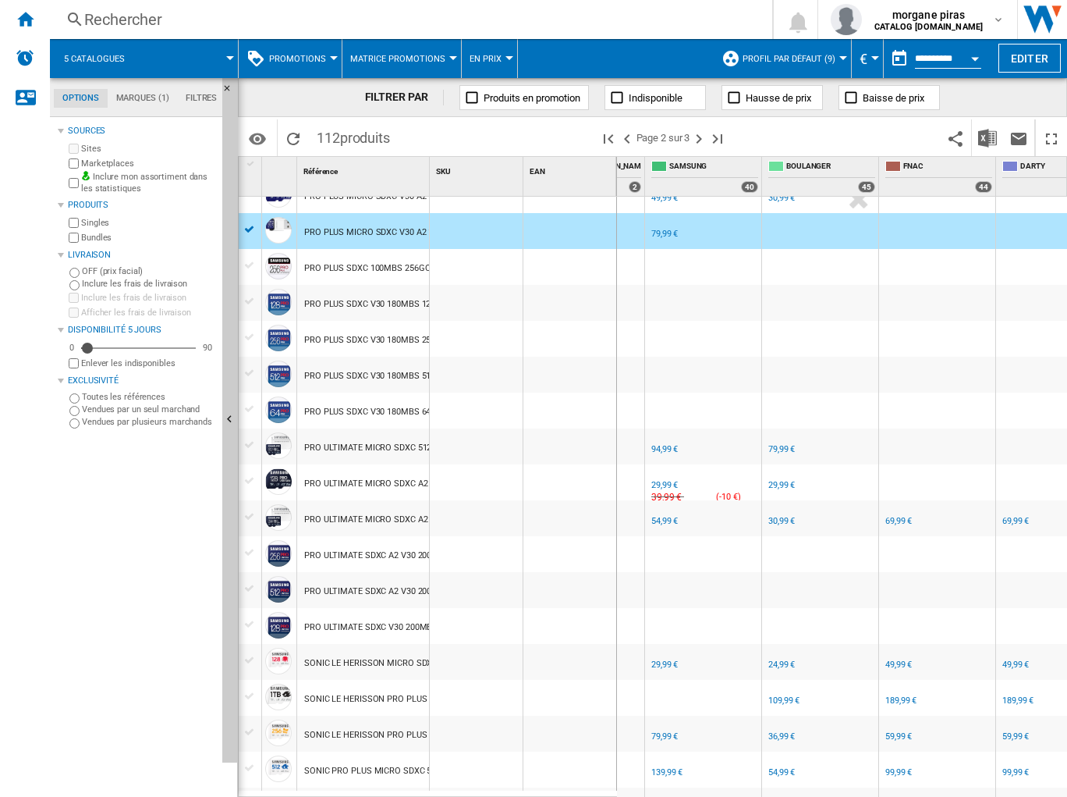
click at [715, 446] on div "FR SAMSUNG -1.0 % 94,99 € % N/A NaN € ( 94,99 € ) SAMSUNG : FR SAMSUNG" at bounding box center [703, 450] width 110 height 36
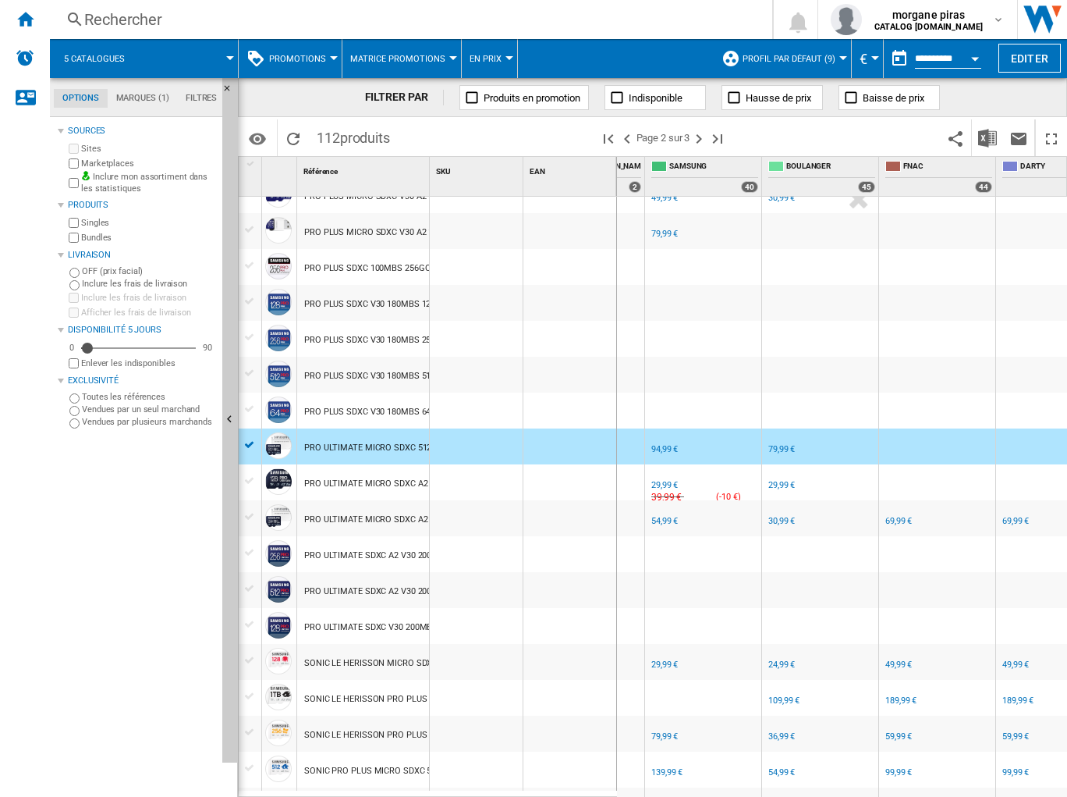
click at [668, 449] on div "94,99 €" at bounding box center [665, 449] width 27 height 10
click at [775, 446] on div "79,99 €" at bounding box center [782, 449] width 27 height 10
click at [716, 486] on div "FR SAMSUNG -1.0 % 29,99 € % N/A 39,99 € ( -10 € ) SAMSUNG : FR SAMSUNG" at bounding box center [703, 486] width 110 height 36
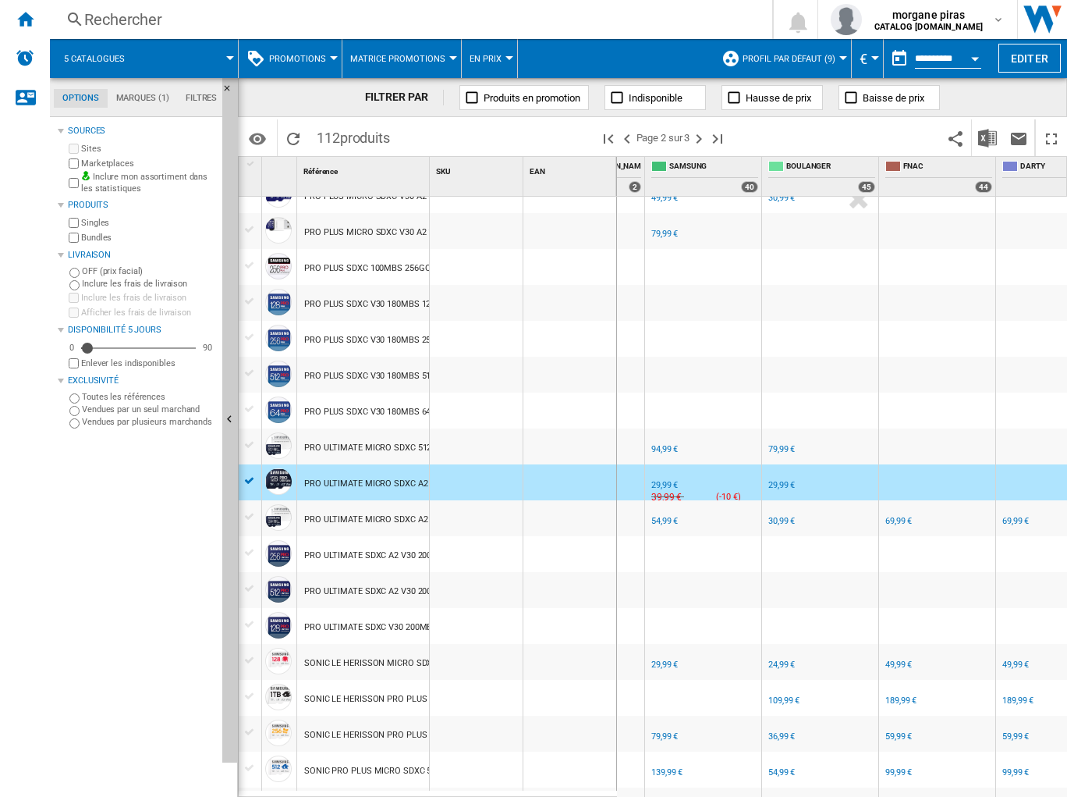
click at [668, 484] on div "29,99 €" at bounding box center [665, 485] width 27 height 10
click at [778, 482] on div "29,99 €" at bounding box center [782, 485] width 27 height 10
